Goal: Find specific page/section: Find specific page/section

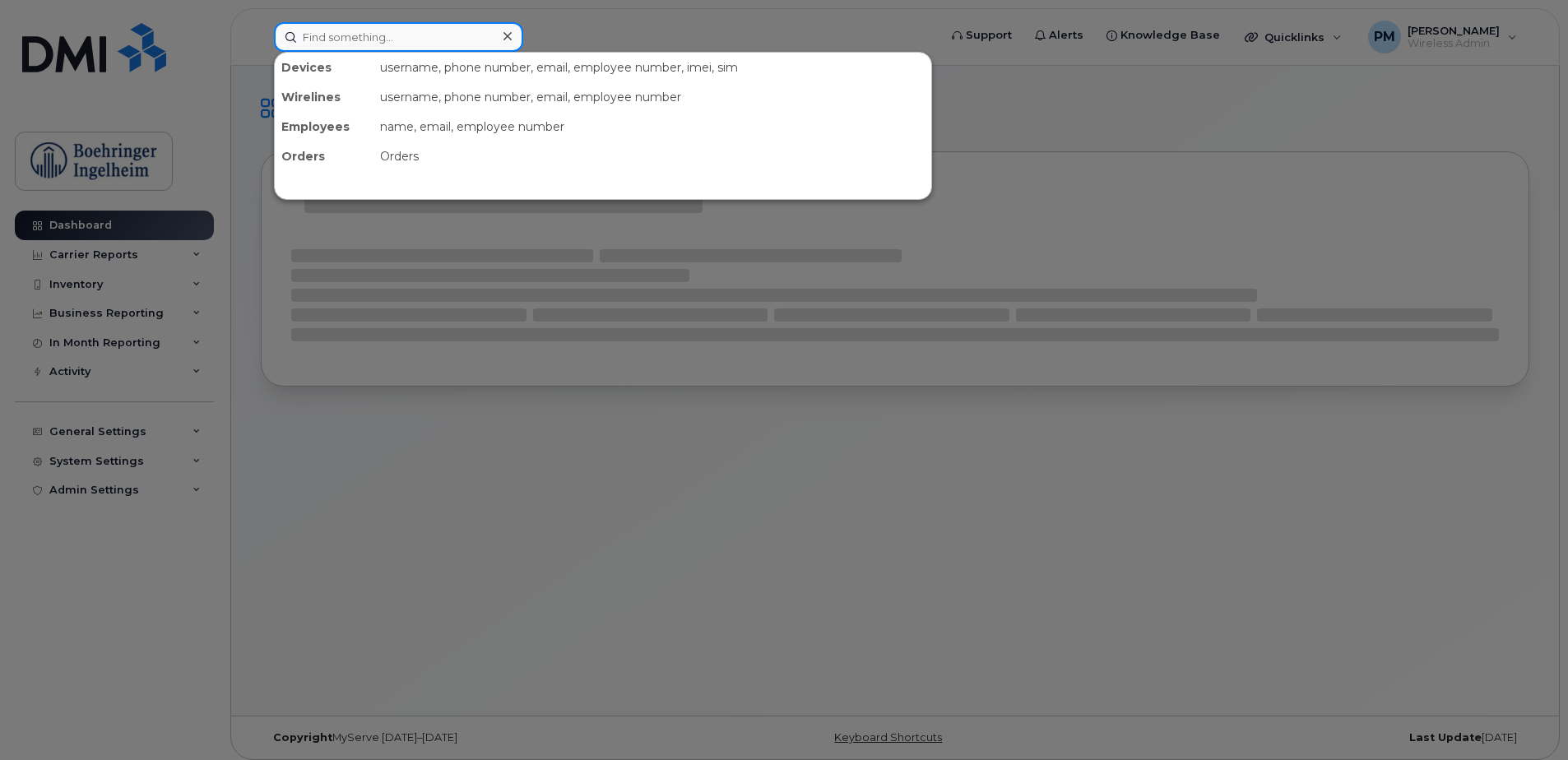
click at [408, 28] on input at bounding box center [398, 36] width 249 height 29
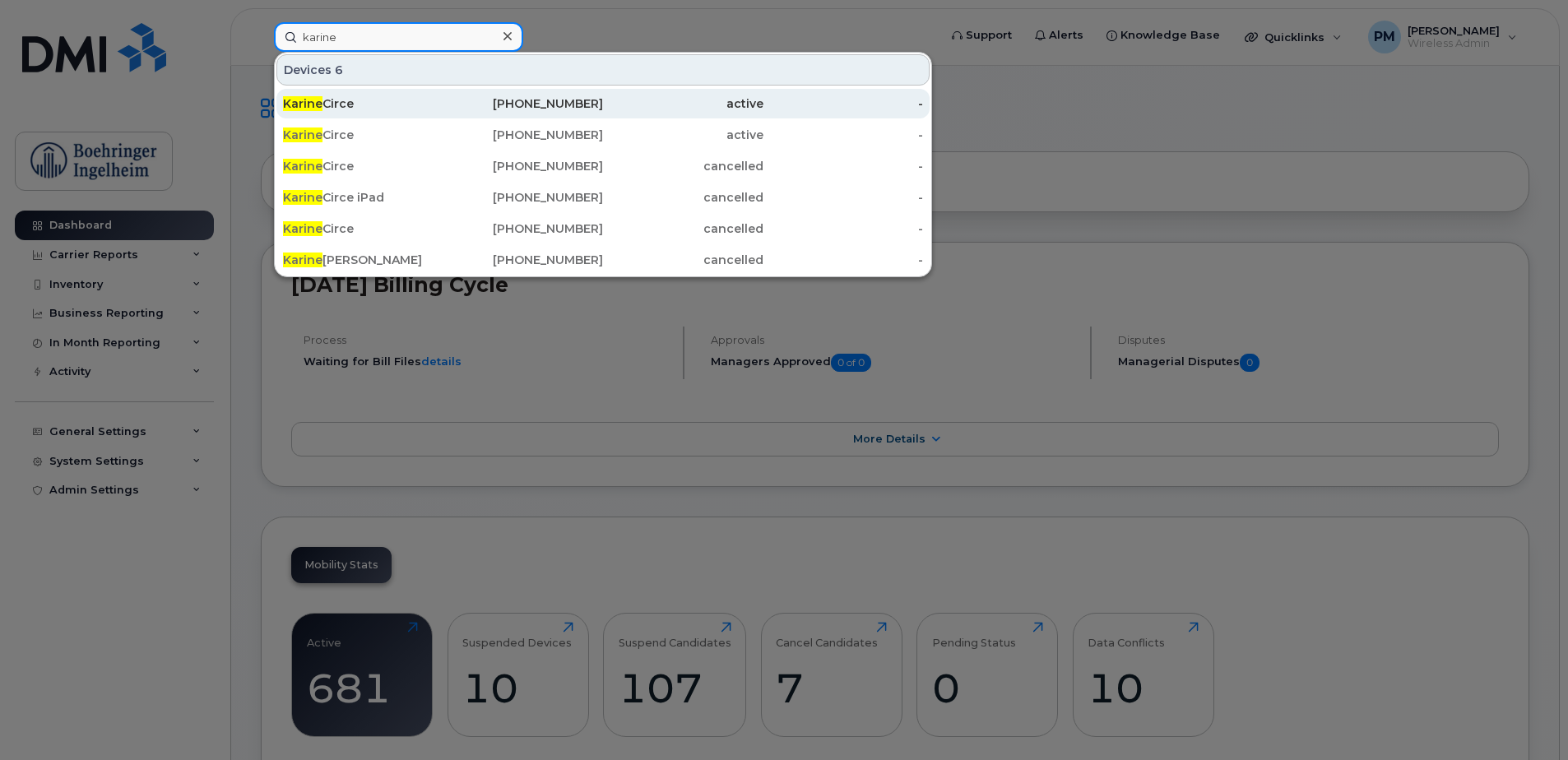
type input "karine"
click at [382, 110] on div "[PERSON_NAME]" at bounding box center [363, 104] width 161 height 17
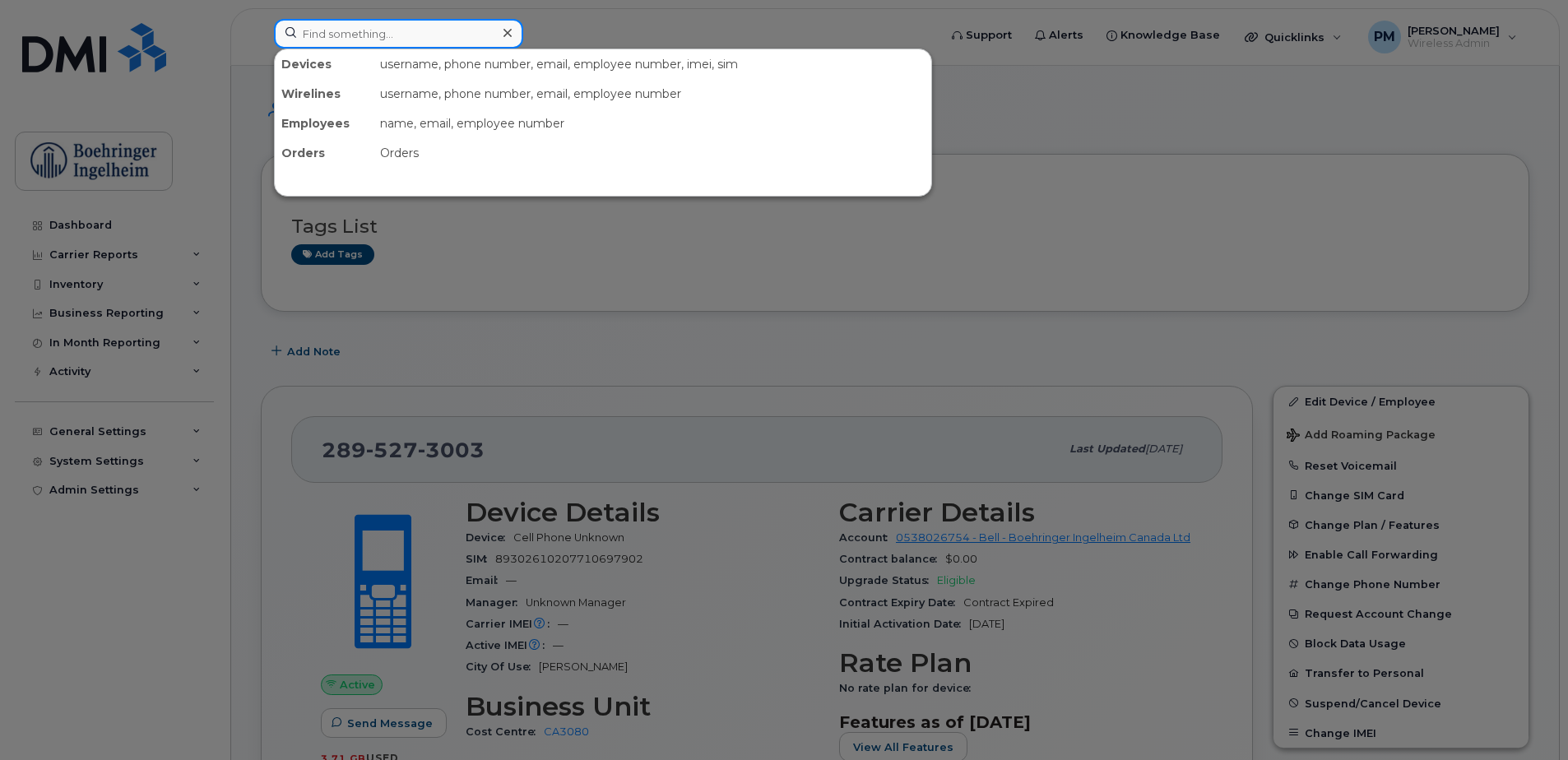
click at [388, 44] on input at bounding box center [398, 33] width 249 height 29
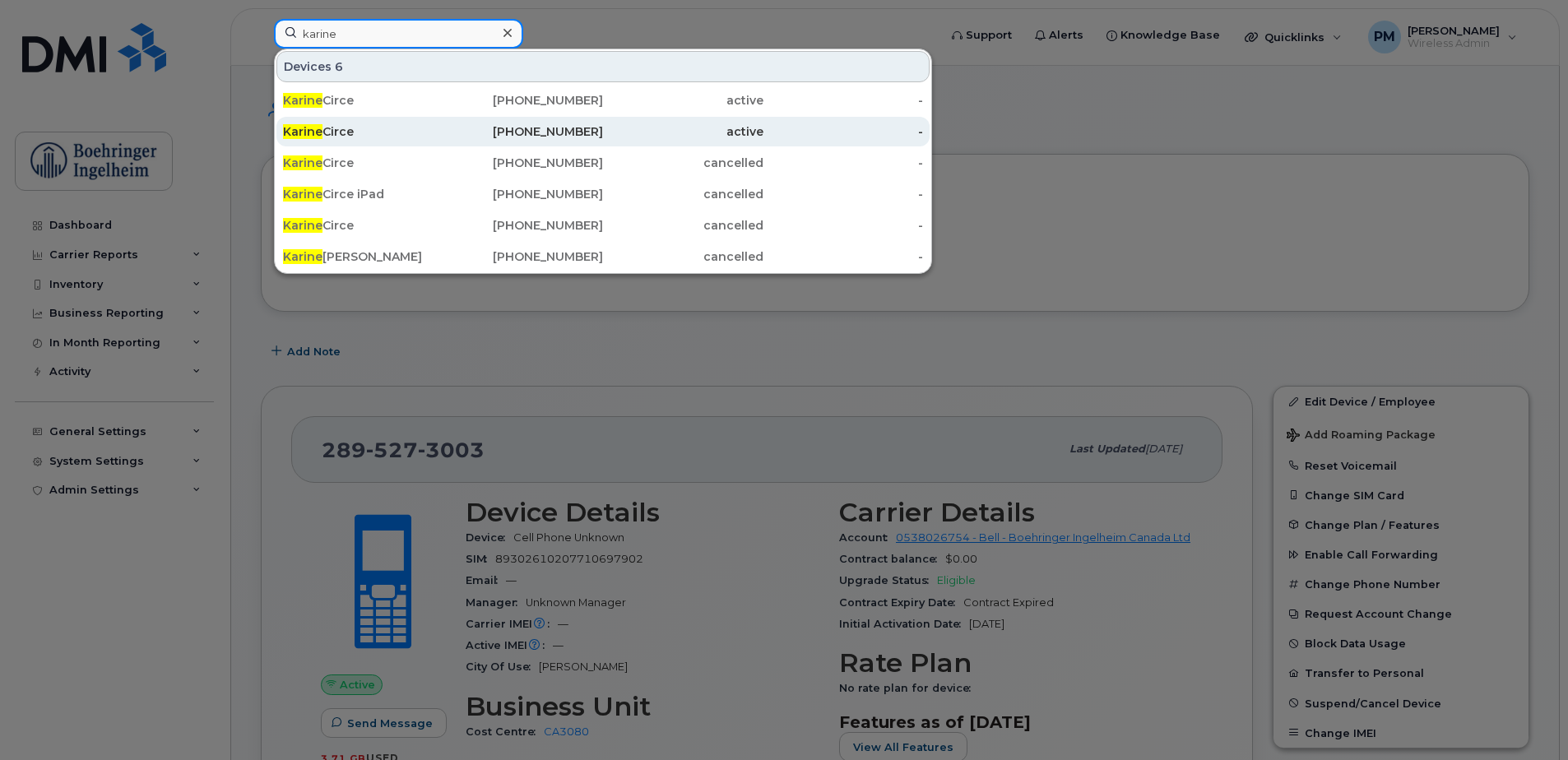
type input "karine"
click at [382, 135] on div "[PERSON_NAME]" at bounding box center [363, 131] width 161 height 17
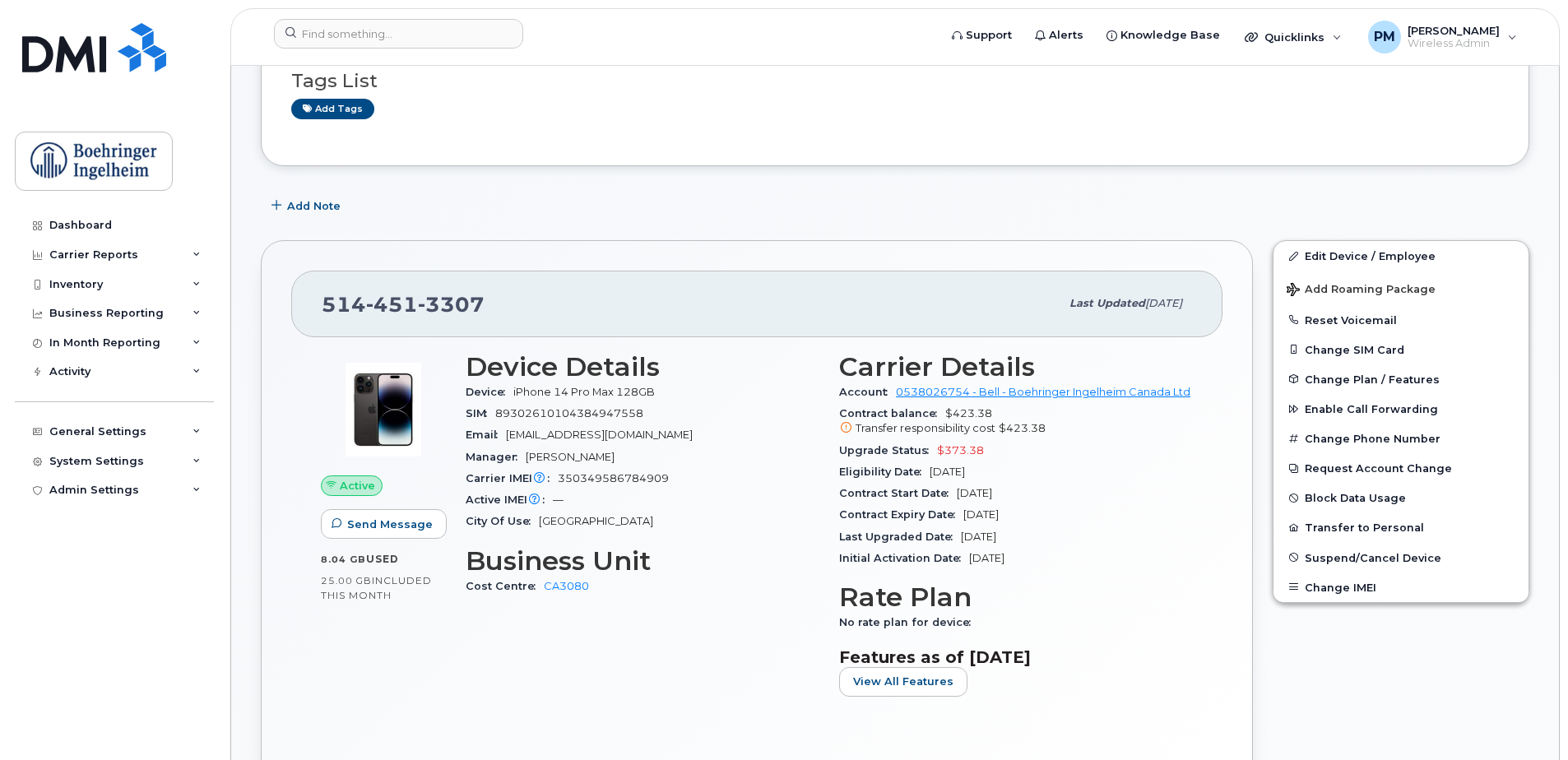
scroll to position [287, 0]
